Goal: Contribute content

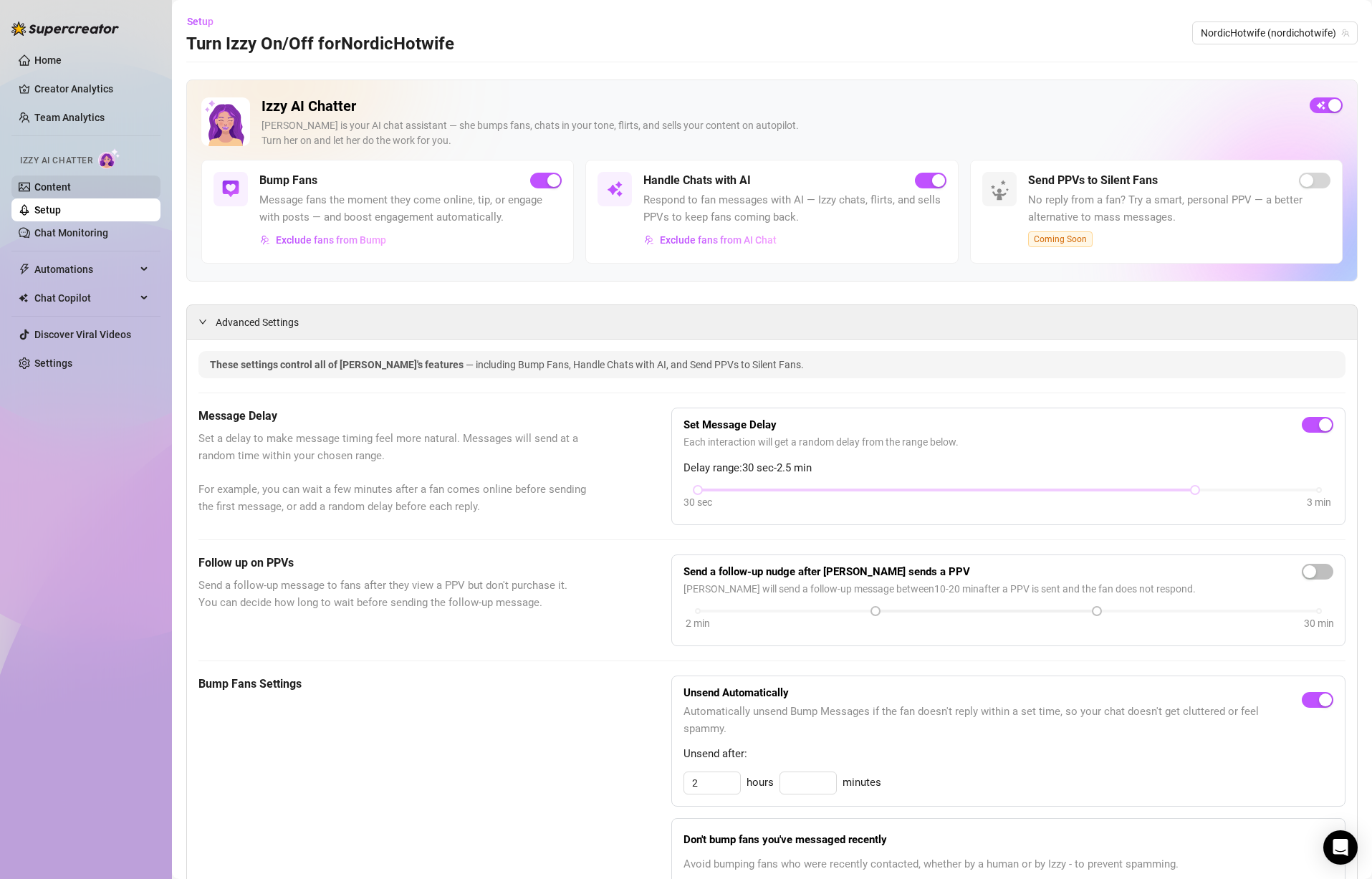
click at [71, 185] on link "Content" at bounding box center [52, 187] width 37 height 12
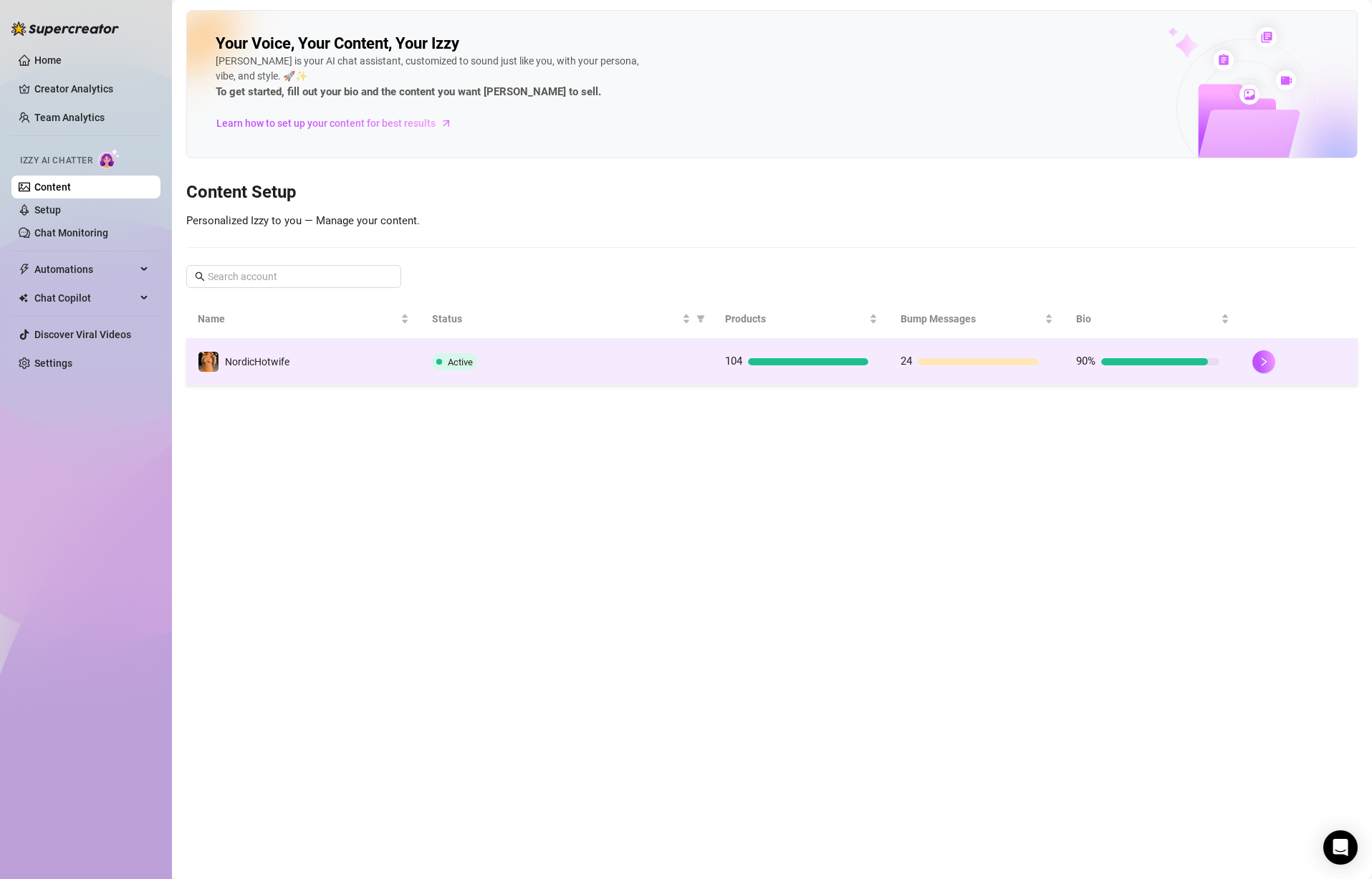
click at [287, 373] on td "NordicHotwife" at bounding box center [303, 362] width 234 height 47
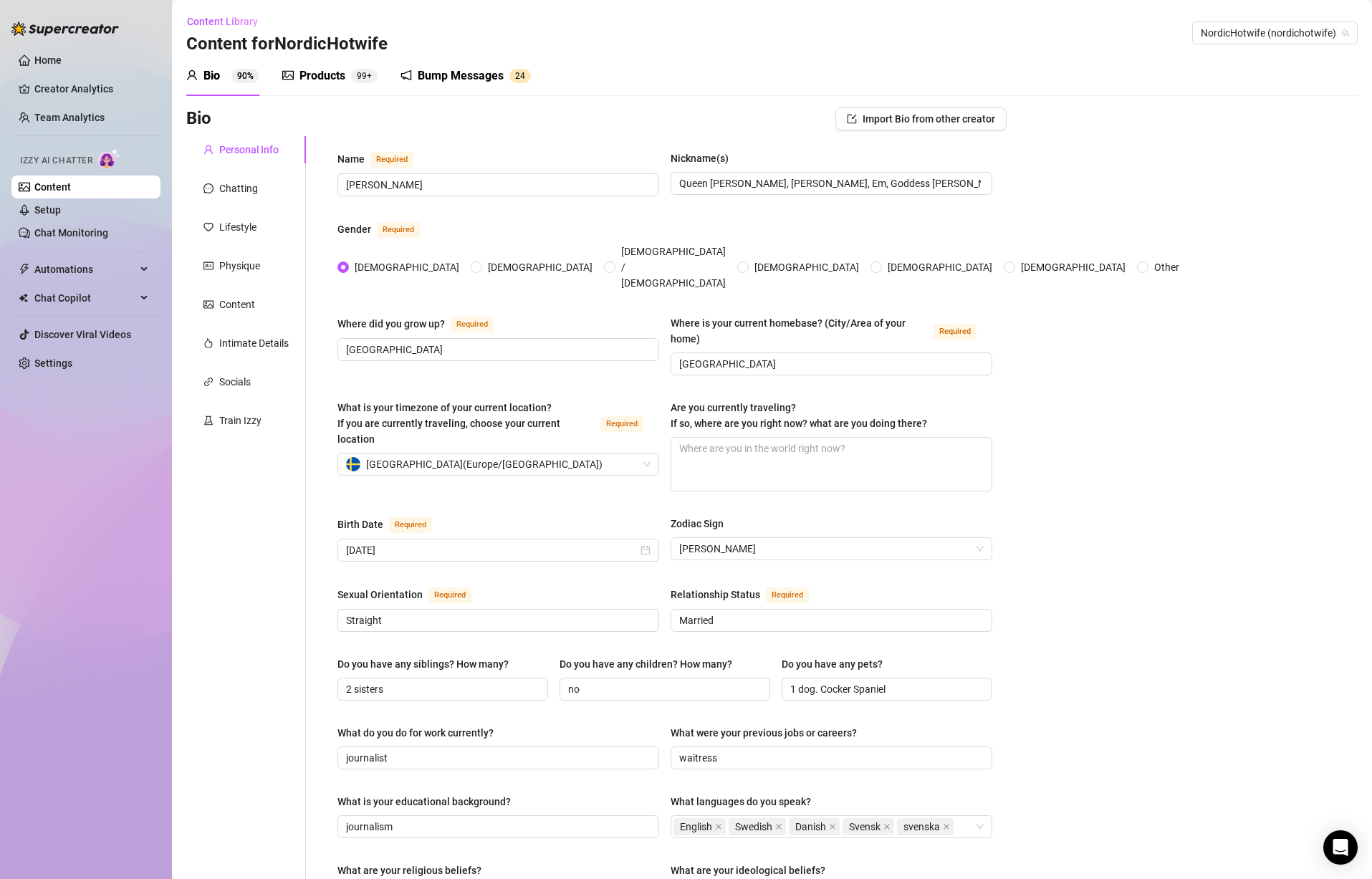
click at [312, 75] on div "Products" at bounding box center [322, 75] width 46 height 17
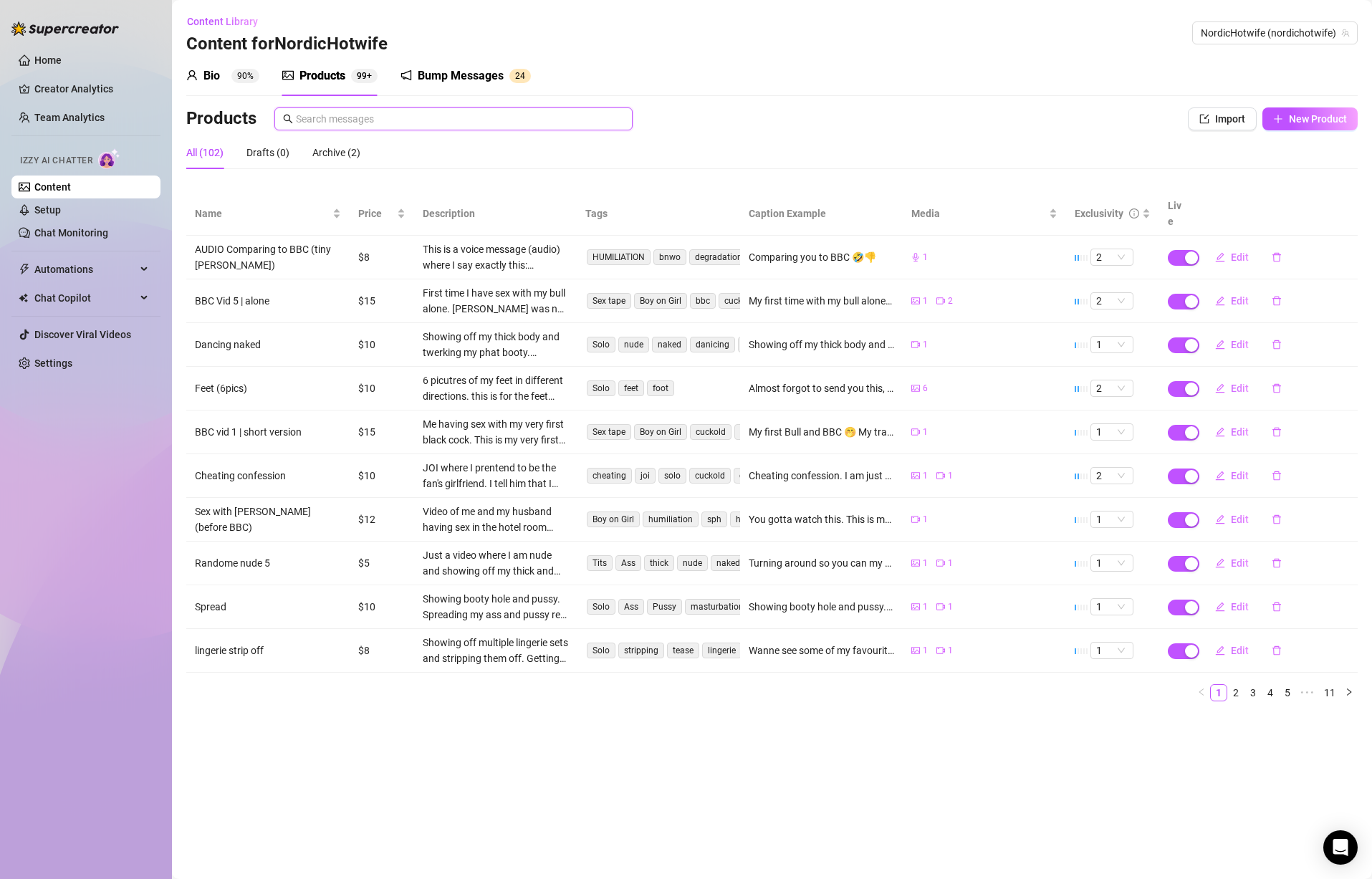
click at [392, 112] on input "text" at bounding box center [460, 119] width 328 height 16
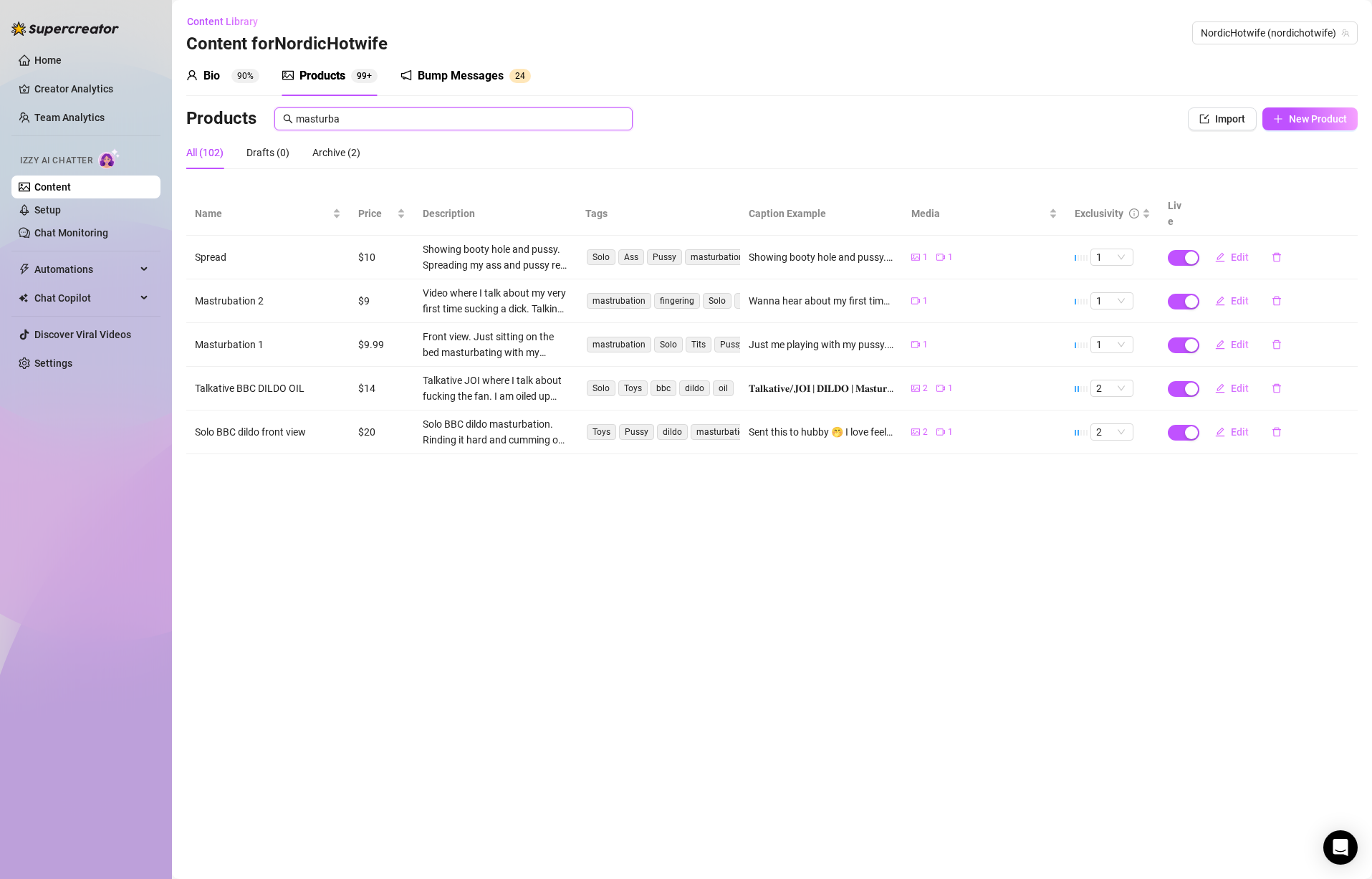
click at [457, 122] on input "masturba" at bounding box center [460, 119] width 328 height 16
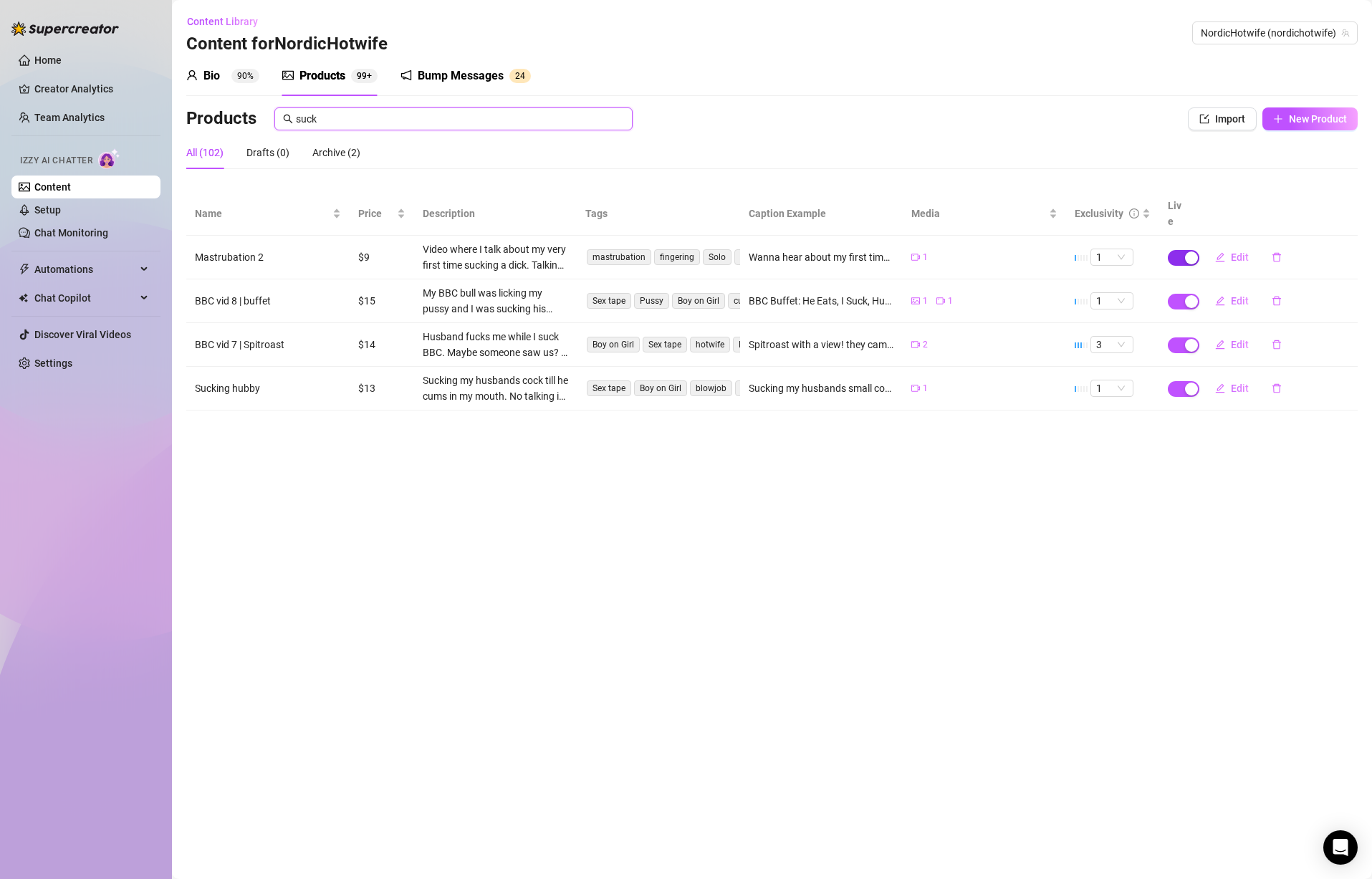
type input "suck"
click at [1185, 251] on div "button" at bounding box center [1192, 257] width 13 height 13
click at [1299, 205] on span "OK" at bounding box center [1297, 207] width 13 height 12
click at [272, 158] on div "Drafts (1)" at bounding box center [268, 152] width 43 height 16
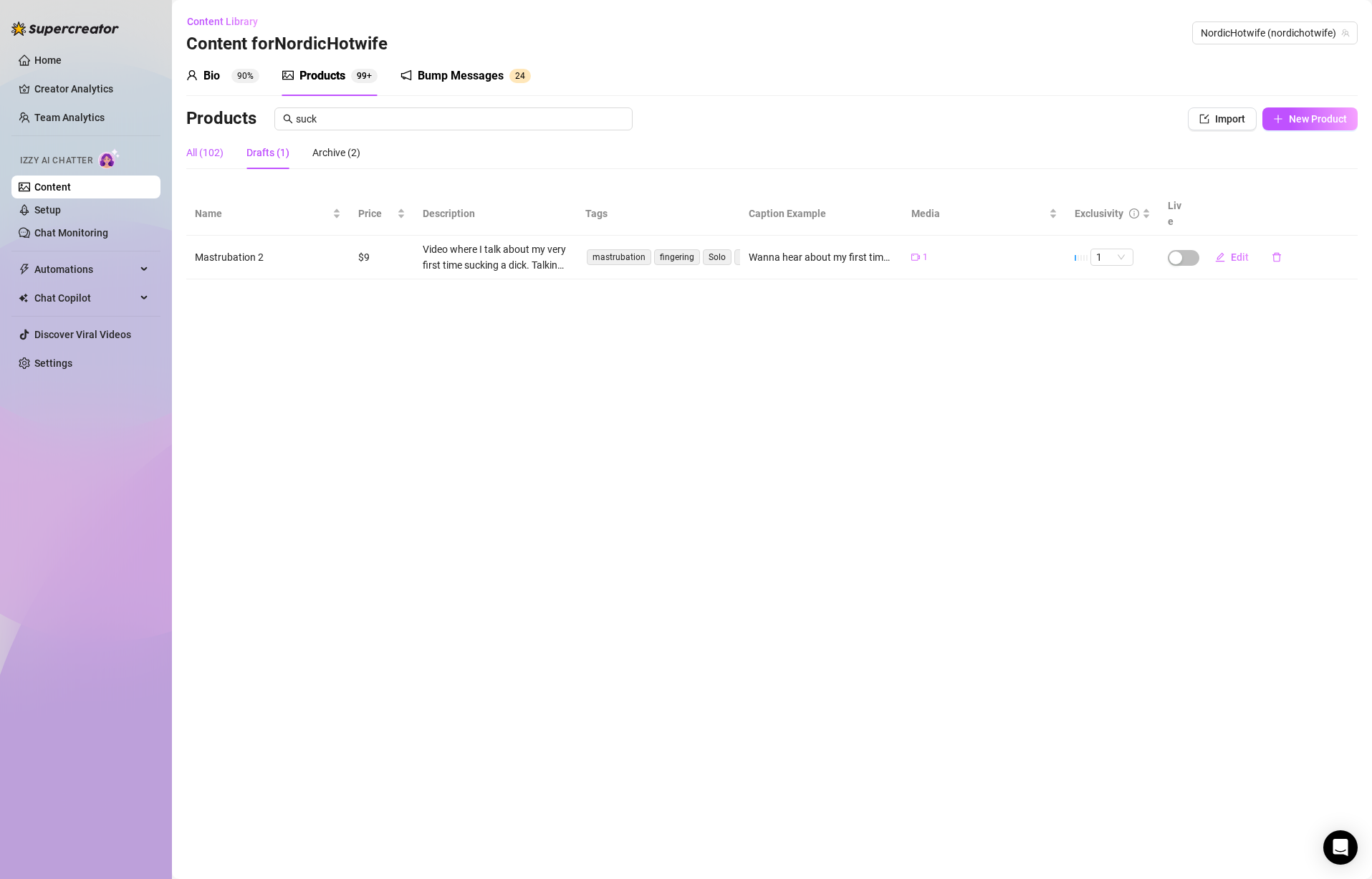
click at [215, 156] on div "All (102)" at bounding box center [205, 152] width 38 height 16
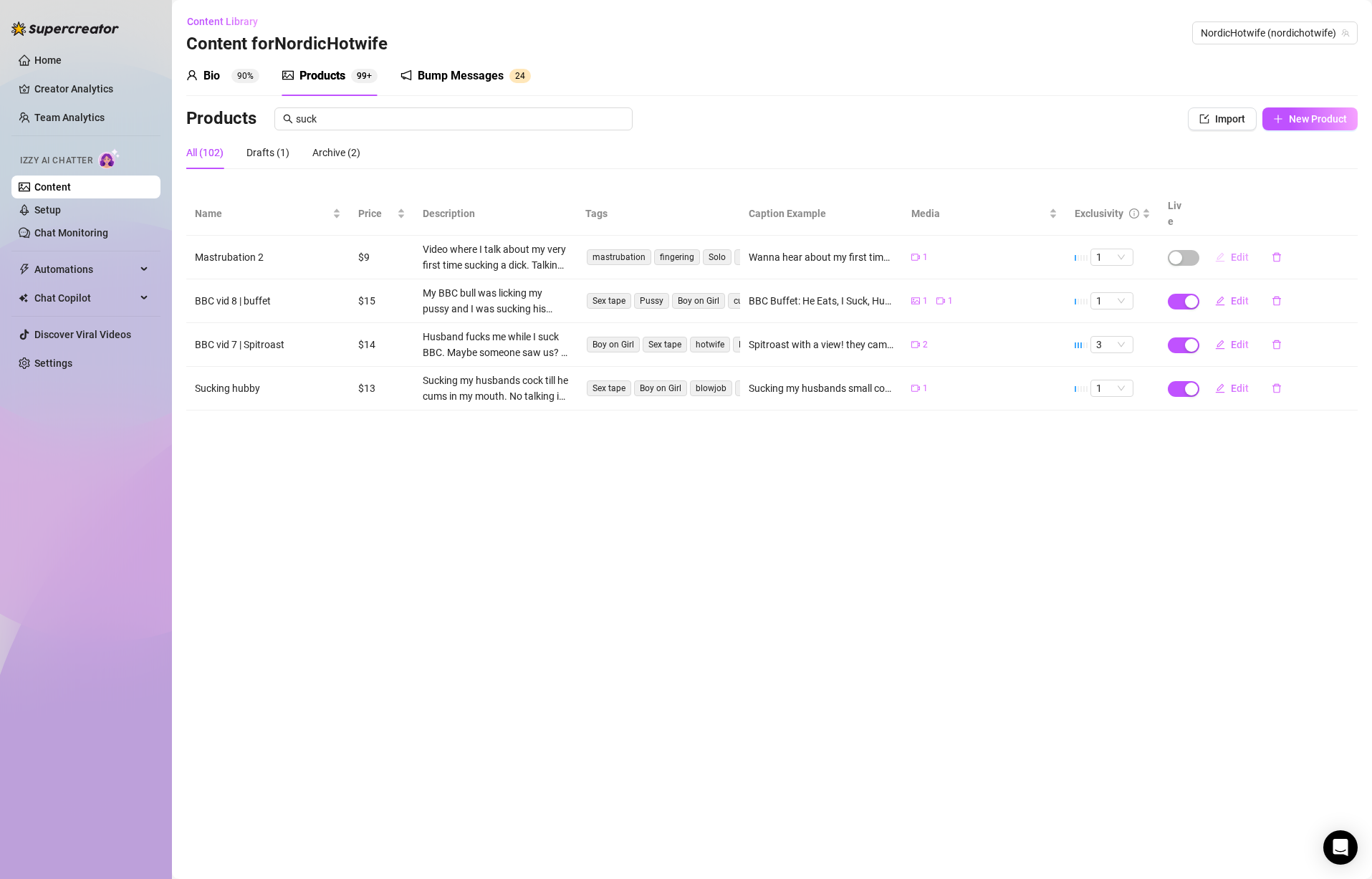
click at [1240, 251] on span "Edit" at bounding box center [1240, 257] width 18 height 12
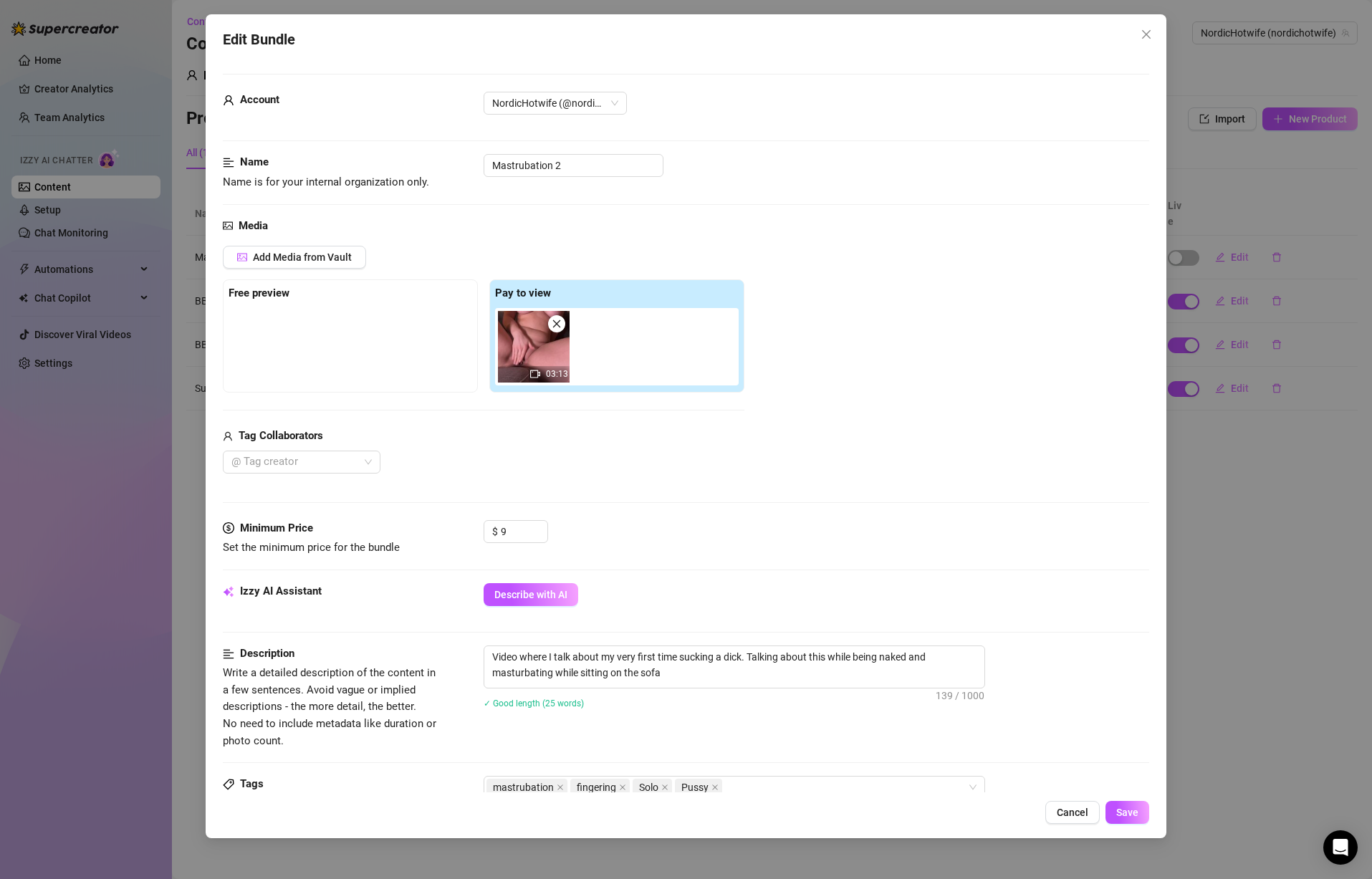
click at [172, 73] on div "Edit Bundle Account NordicHotwife (@nordichotwife) Name Name is for your intern…" at bounding box center [686, 440] width 1372 height 879
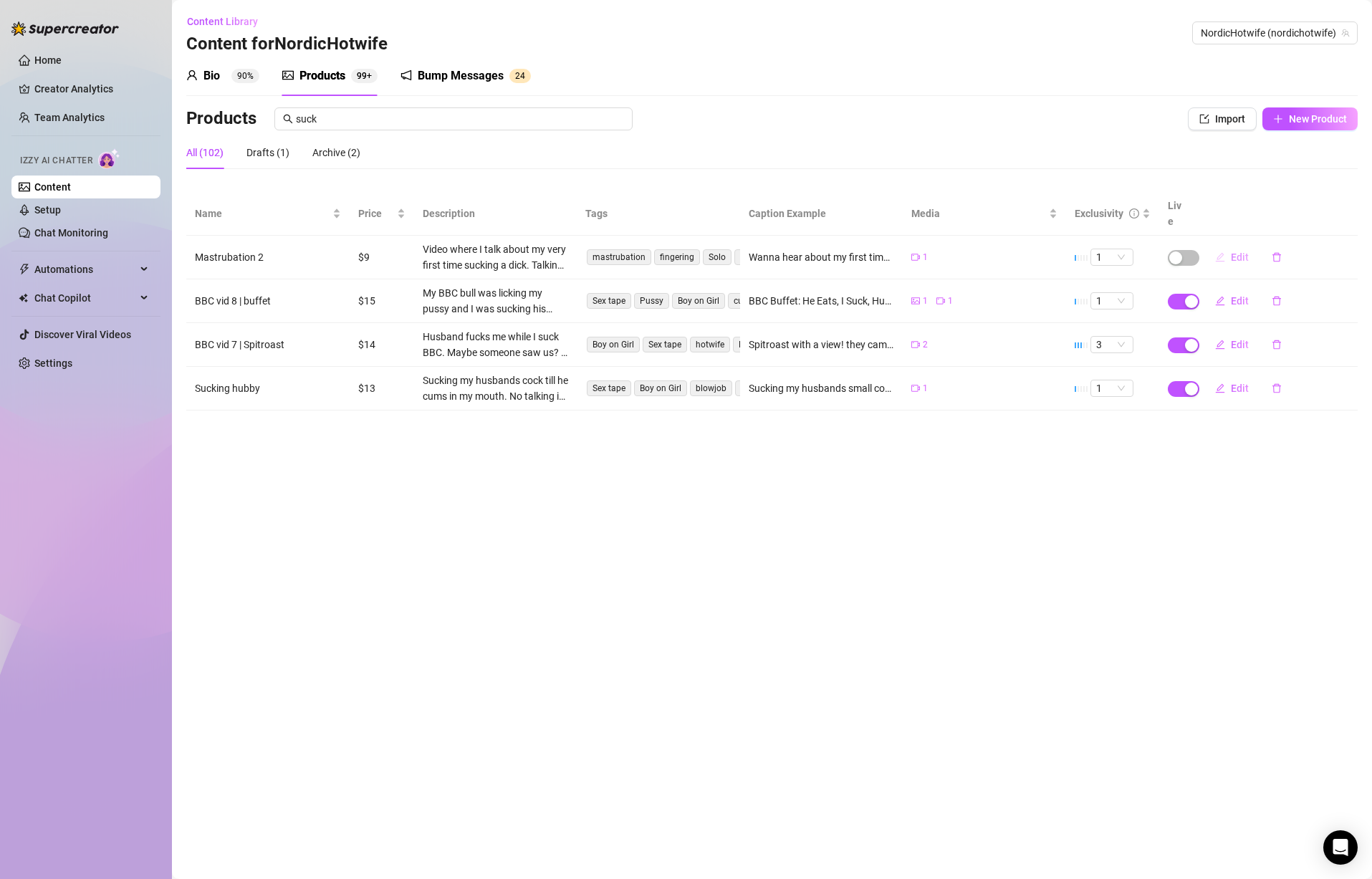
click at [1234, 251] on span "Edit" at bounding box center [1240, 257] width 18 height 12
type textarea "Wanna hear about my first time sucking dick? Caus I am telling you about it whi…"
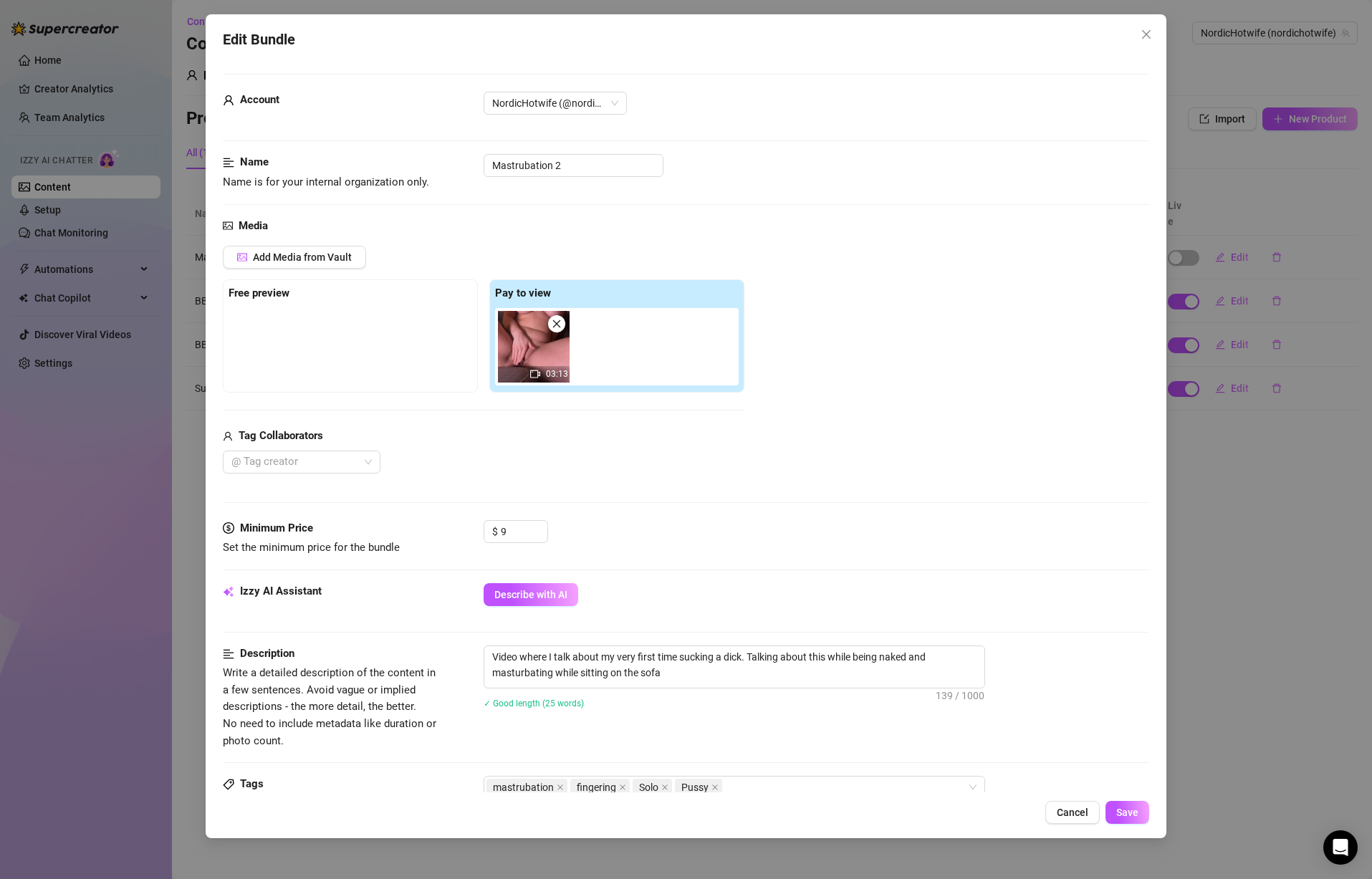
click at [913, 396] on div "Add Media from Vault Free preview Pay to view 03:13 Tag Collaborators @ Tag cre…" at bounding box center [686, 360] width 926 height 228
click at [1245, 493] on div "Edit Bundle Account NordicHotwife (@nordichotwife) Name Name is for your intern…" at bounding box center [686, 440] width 1372 height 879
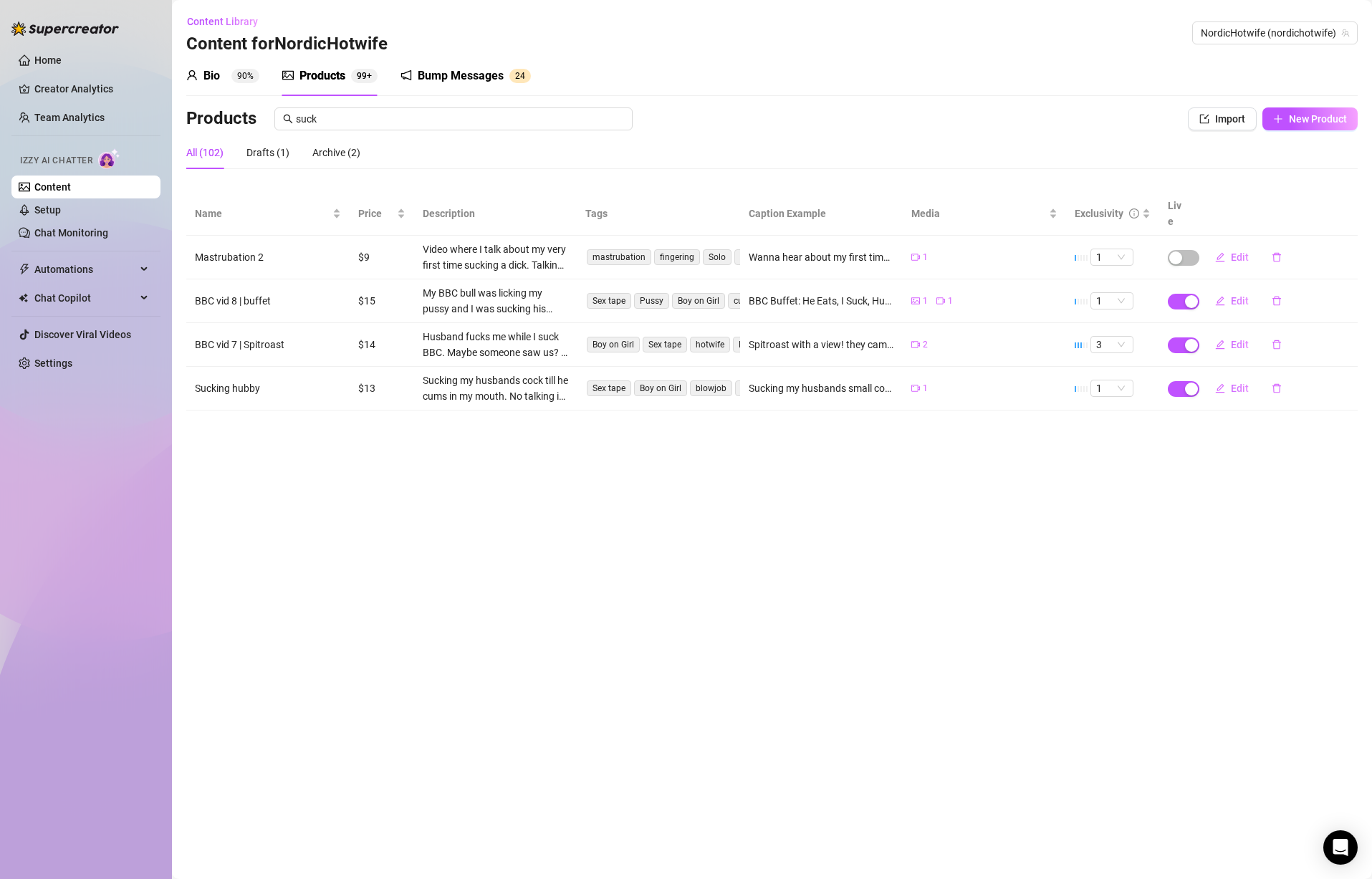
click at [1322, 279] on td "Edit" at bounding box center [1277, 300] width 163 height 44
